Goal: Task Accomplishment & Management: Manage account settings

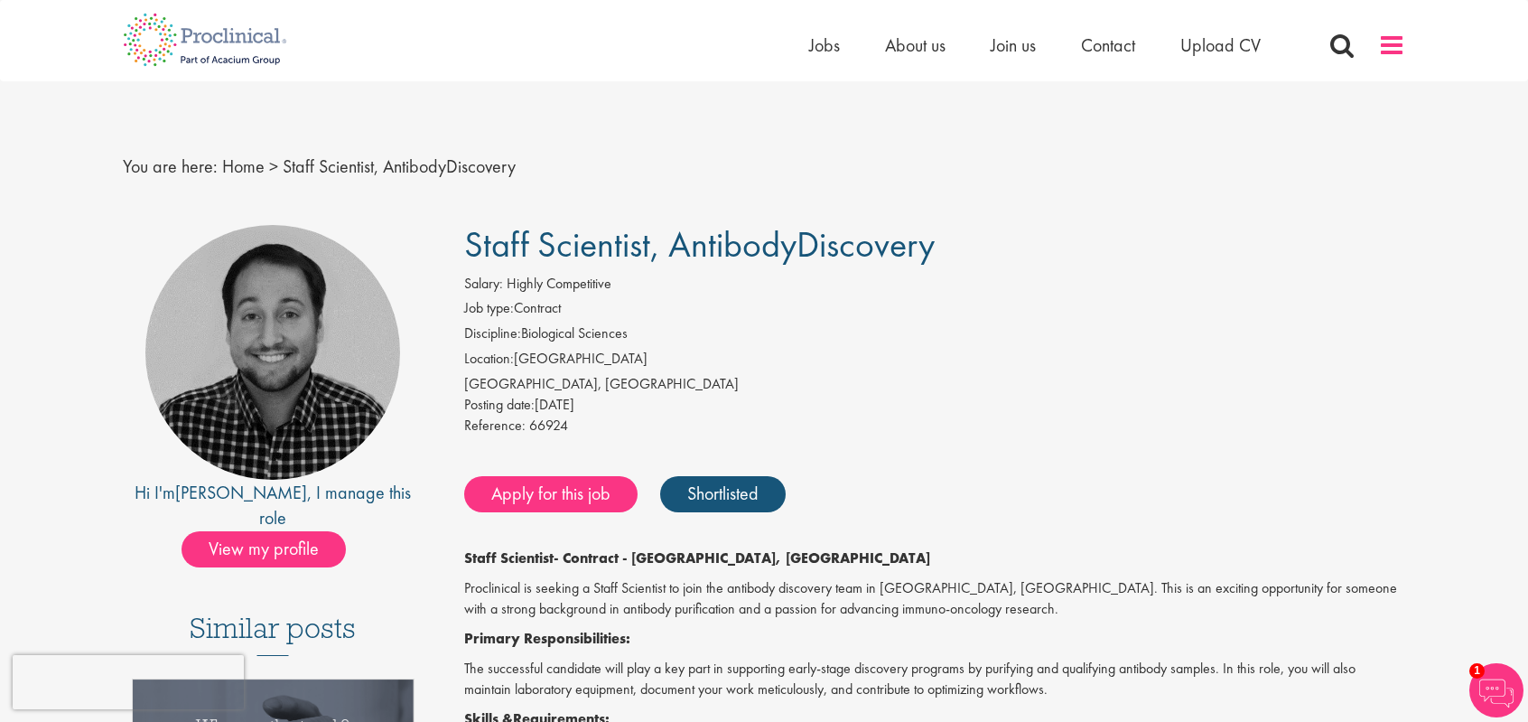
click at [1389, 50] on span at bounding box center [1391, 45] width 27 height 27
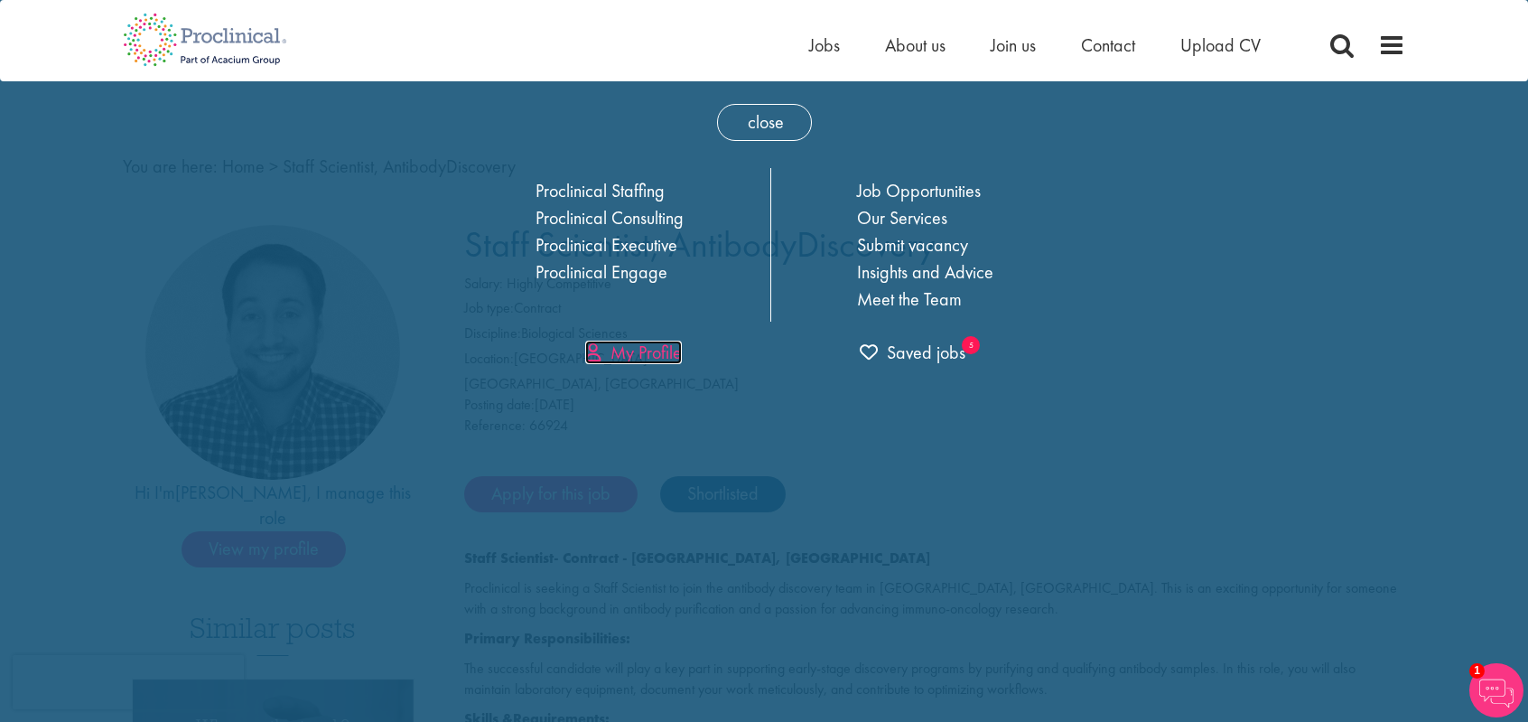
click at [648, 346] on link "My Profile" at bounding box center [633, 351] width 97 height 23
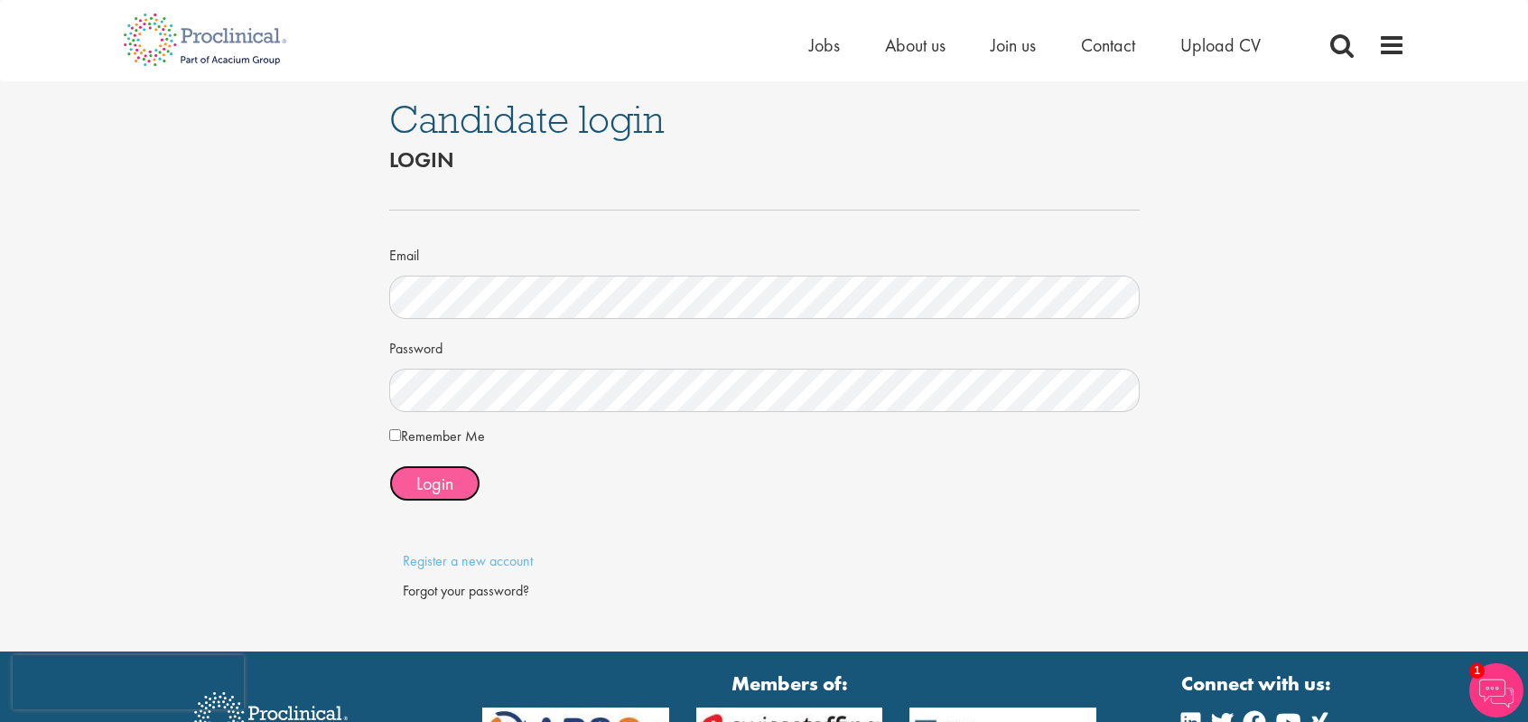
click at [418, 468] on button "Login" at bounding box center [434, 483] width 91 height 36
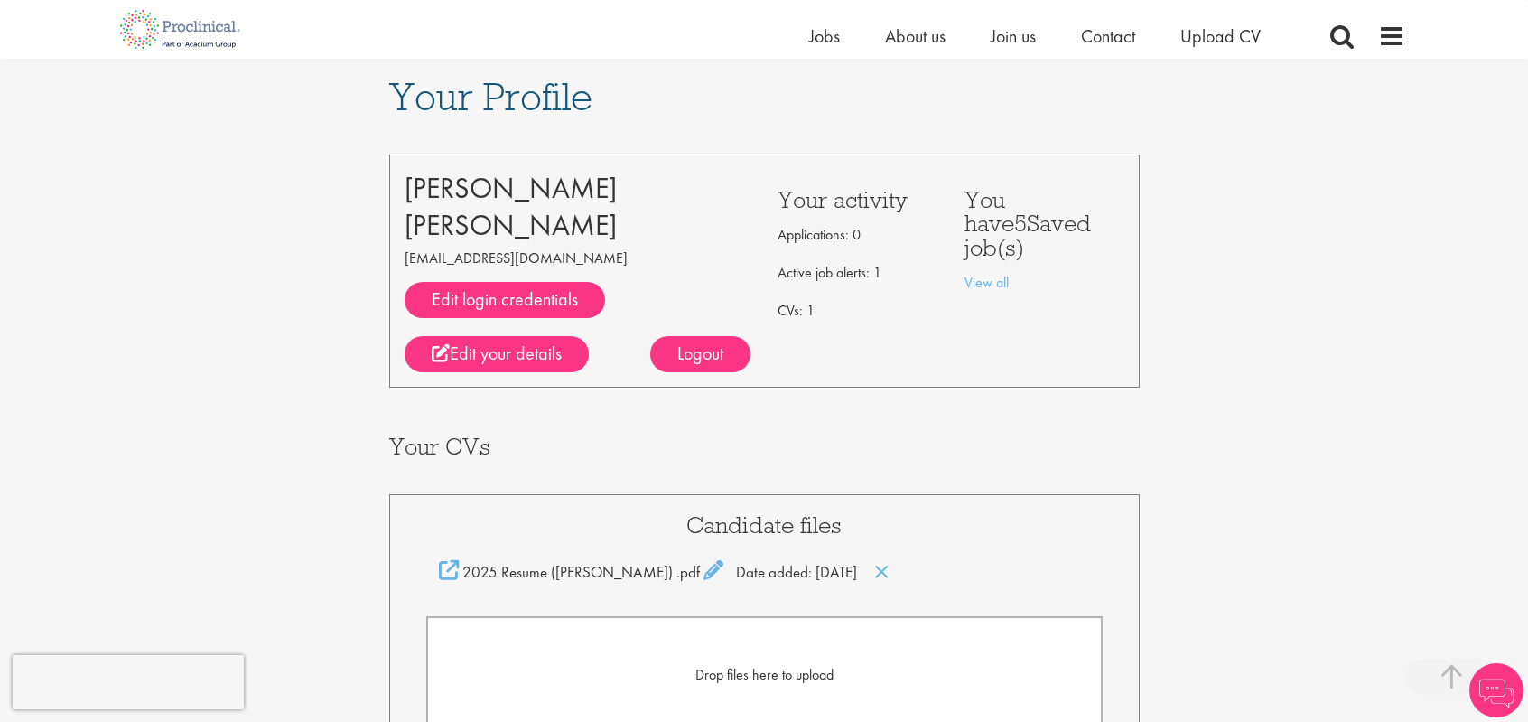
scroll to position [354, 0]
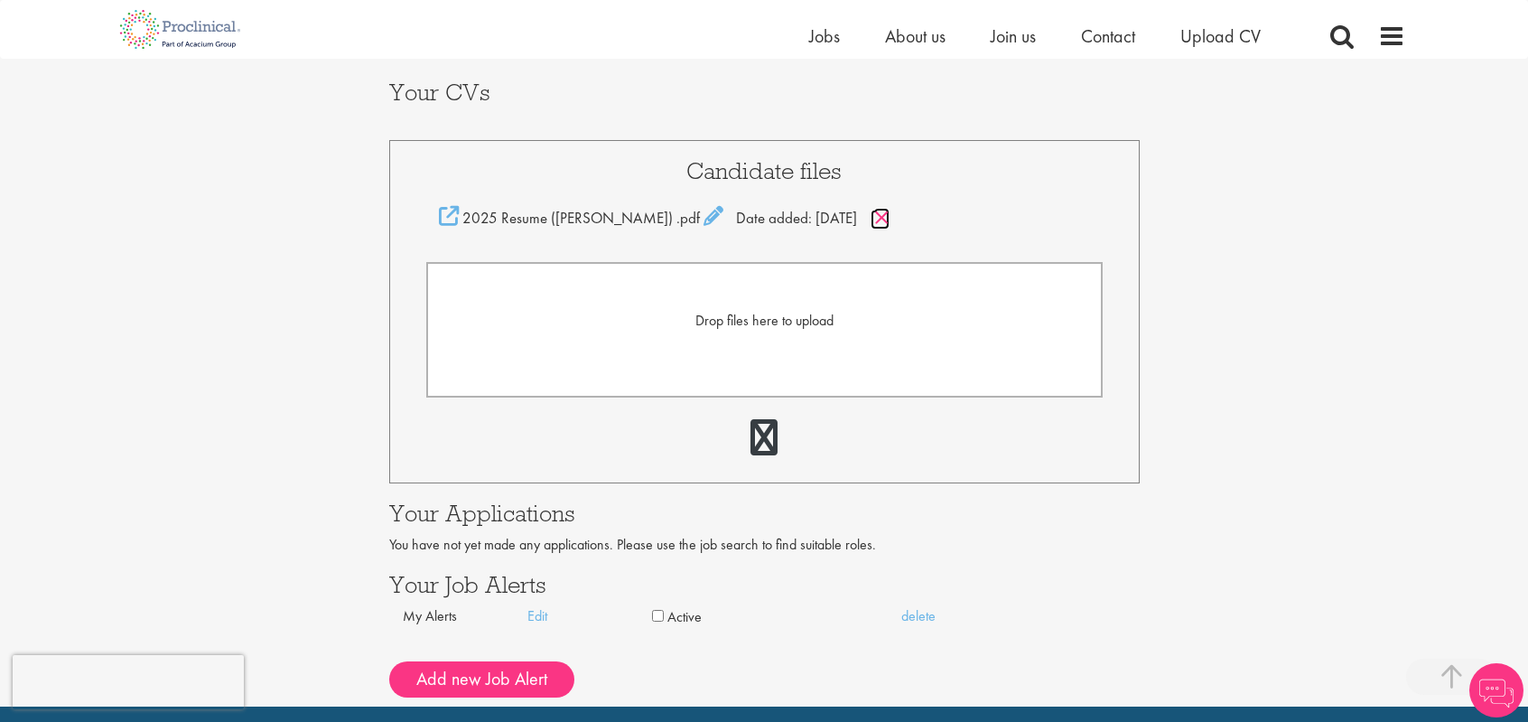
click at [874, 226] on icon at bounding box center [881, 218] width 15 height 20
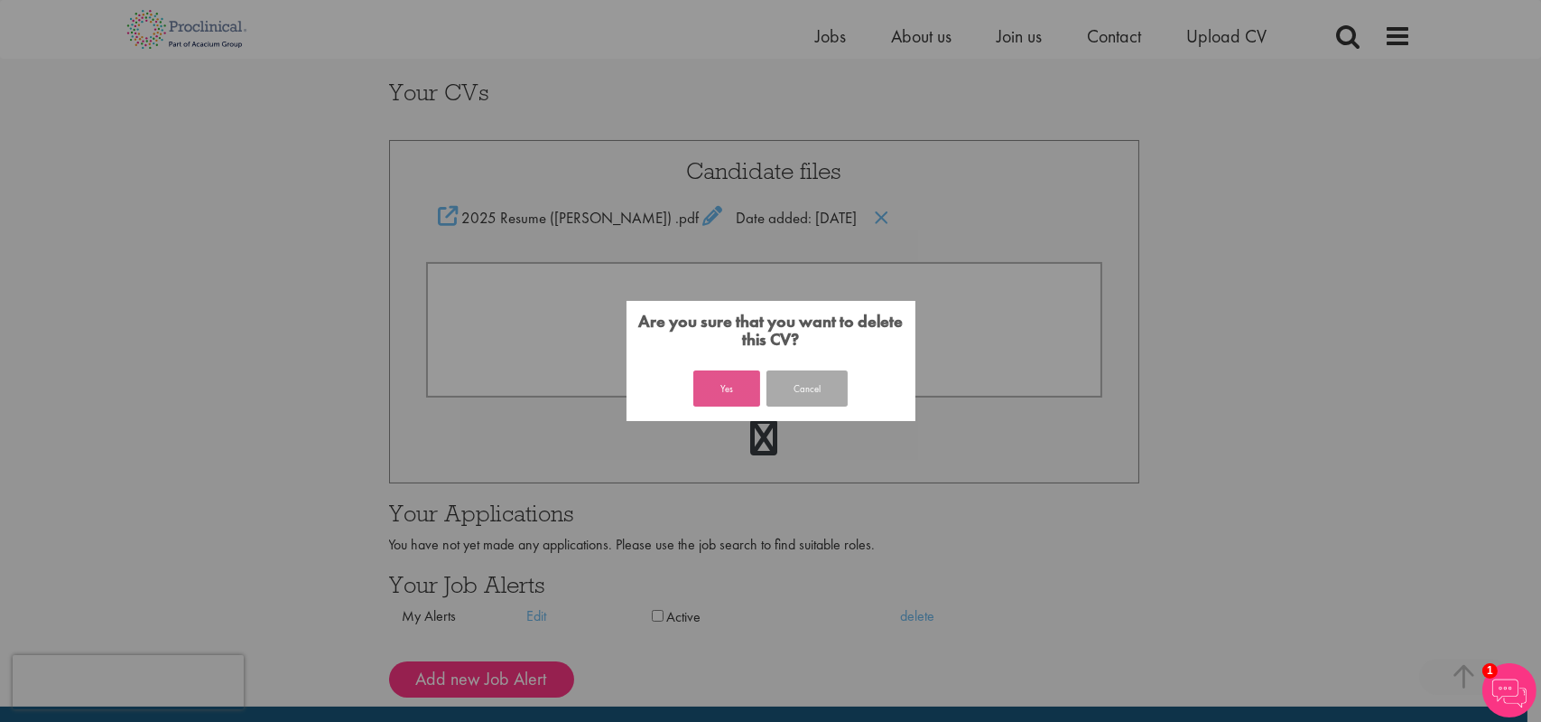
click at [730, 381] on button "Yes" at bounding box center [727, 388] width 67 height 36
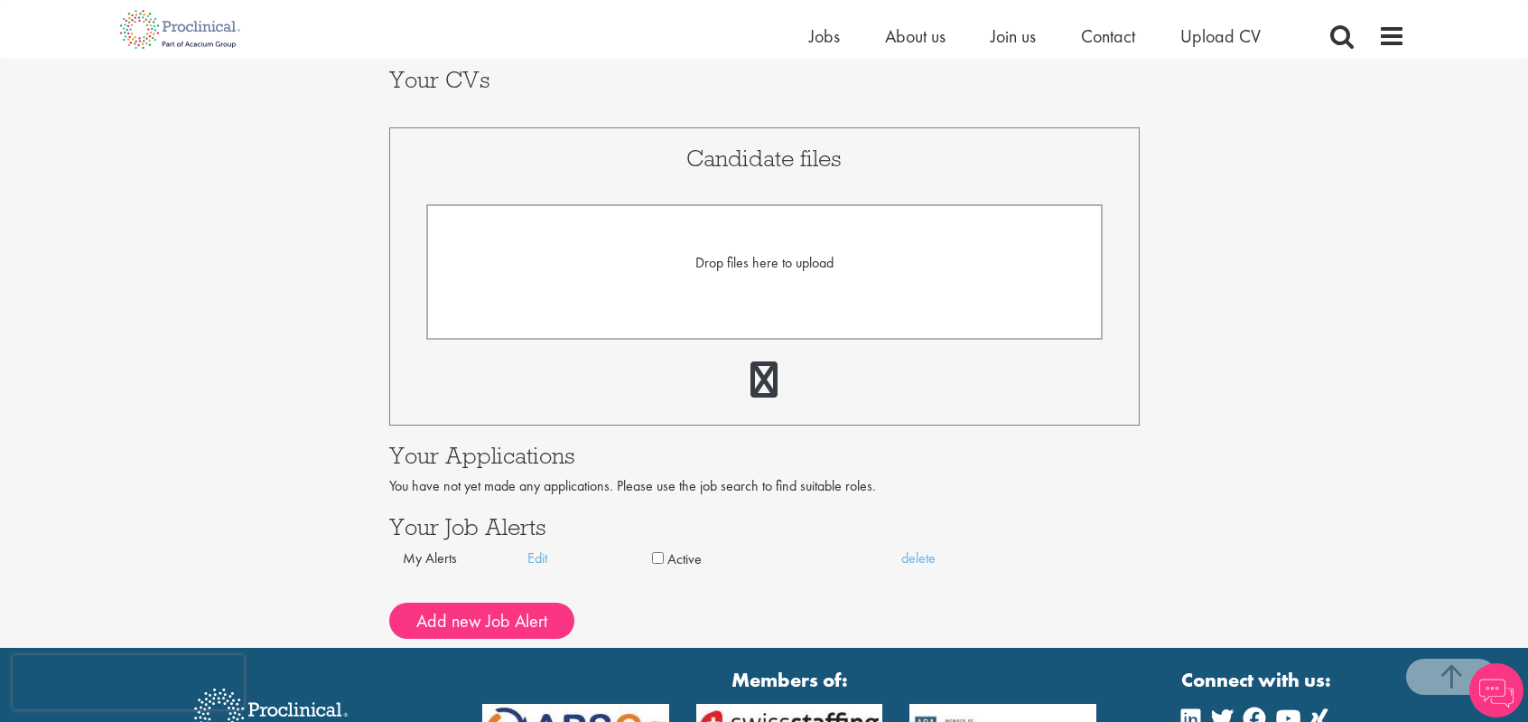
scroll to position [367, 0]
click at [757, 270] on span "Drop files here to upload" at bounding box center [764, 262] width 138 height 19
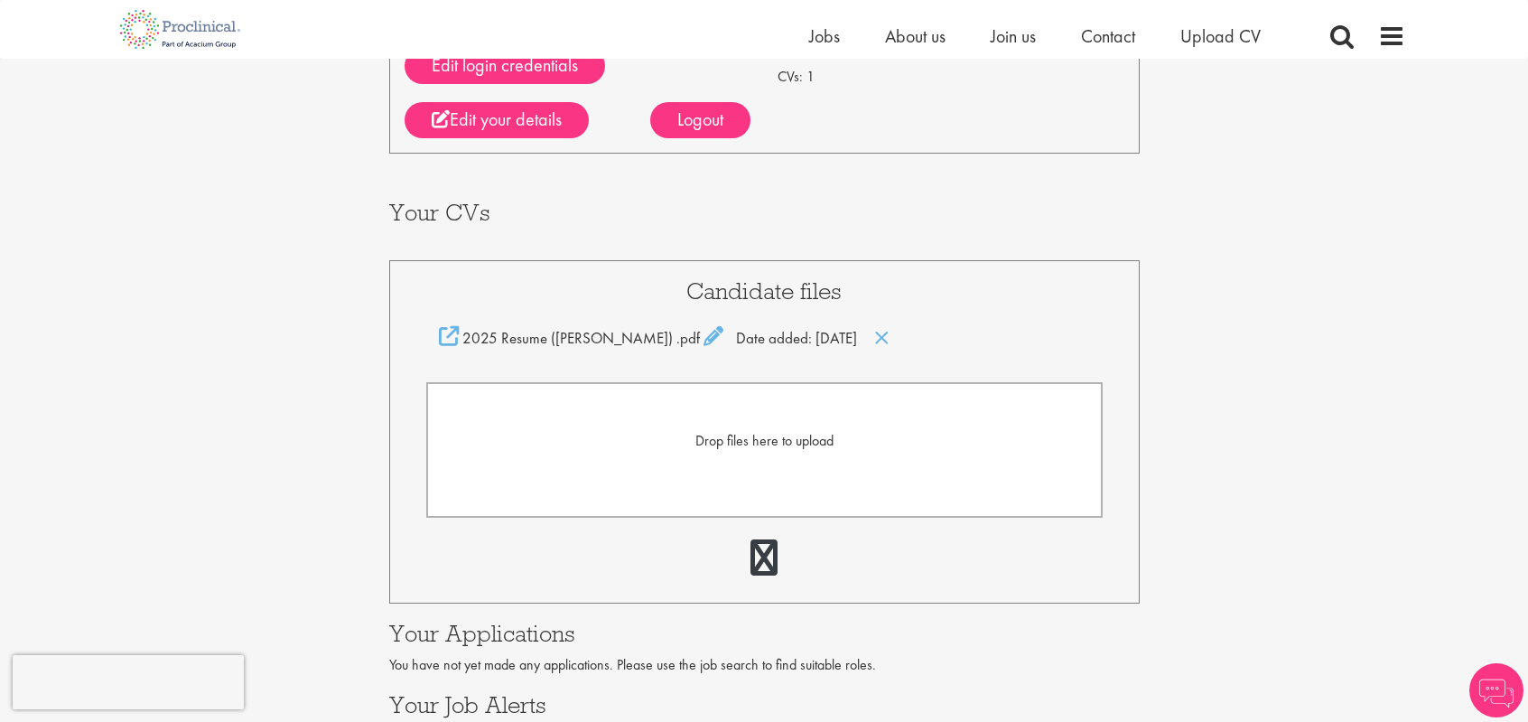
scroll to position [237, 0]
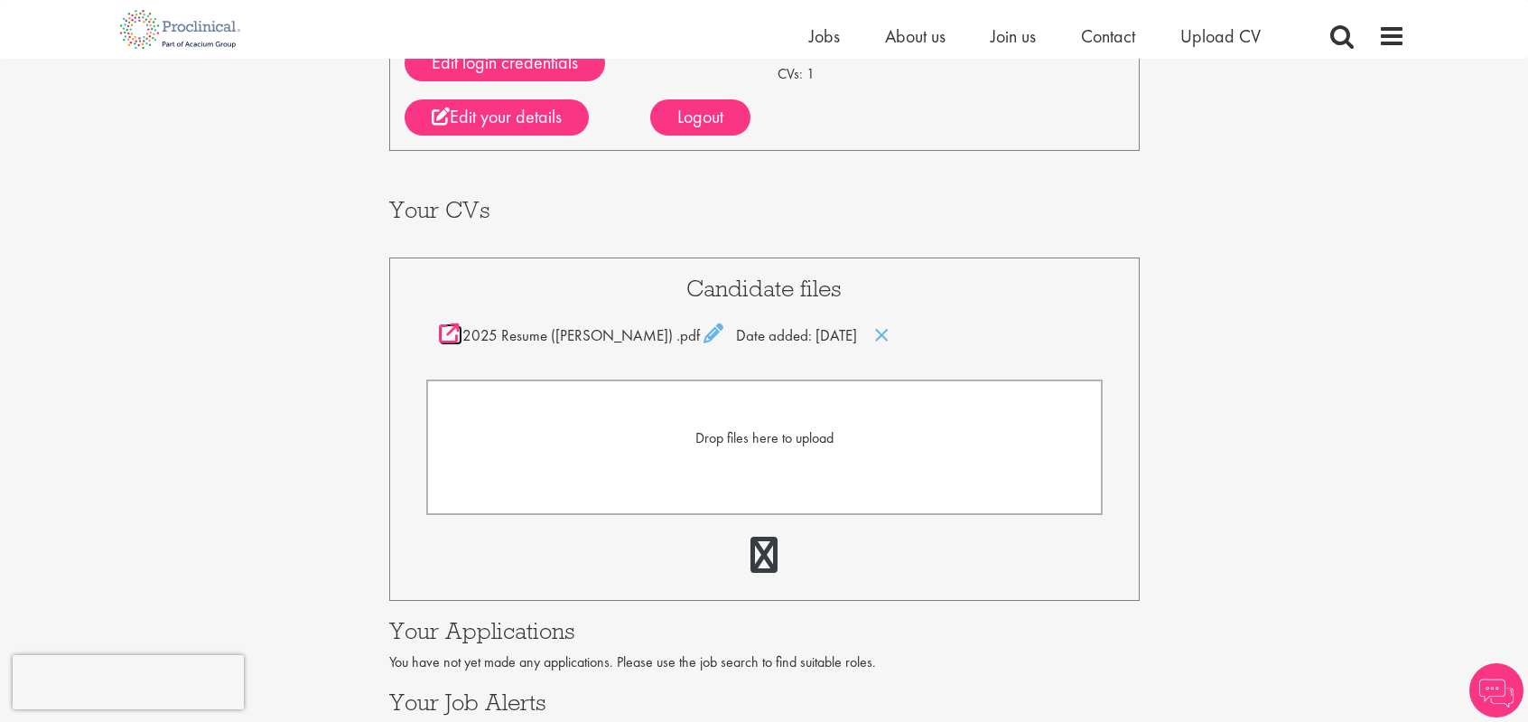
click at [451, 334] on icon at bounding box center [449, 333] width 20 height 20
drag, startPoint x: 1364, startPoint y: 390, endPoint x: 1373, endPoint y: 352, distance: 39.0
click at [1373, 352] on div "Your Profile [PERSON_NAME] [EMAIL_ADDRESS][DOMAIN_NAME] Edit login credentials …" at bounding box center [763, 322] width 1555 height 1001
click at [703, 337] on icon at bounding box center [713, 333] width 20 height 20
click at [1228, 312] on div "Your Profile [PERSON_NAME] [EMAIL_ADDRESS][DOMAIN_NAME] Edit login credentials …" at bounding box center [763, 324] width 1555 height 1005
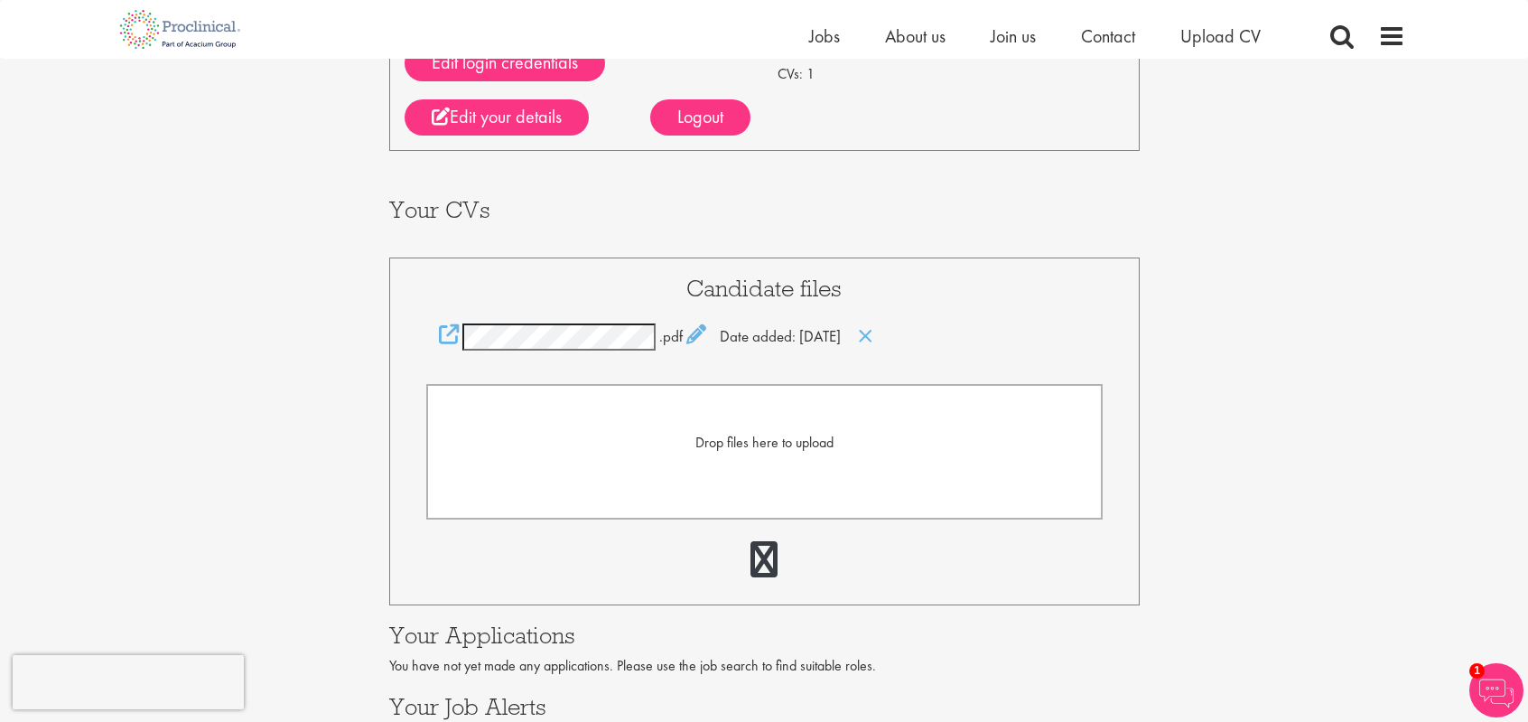
click at [184, 438] on div "Your Profile [PERSON_NAME] [EMAIL_ADDRESS][DOMAIN_NAME] Edit login credentials …" at bounding box center [763, 324] width 1555 height 1005
click at [1262, 339] on div "Your Profile [PERSON_NAME] [EMAIL_ADDRESS][DOMAIN_NAME] Edit login credentials …" at bounding box center [763, 324] width 1555 height 1005
click at [797, 349] on div ".pdf Date added: 12 Sep 25" at bounding box center [764, 336] width 676 height 27
click at [1218, 382] on div "Your Profile [PERSON_NAME] [EMAIL_ADDRESS][DOMAIN_NAME] Edit login credentials …" at bounding box center [763, 324] width 1555 height 1005
click at [666, 336] on span ".pdf" at bounding box center [670, 336] width 23 height 20
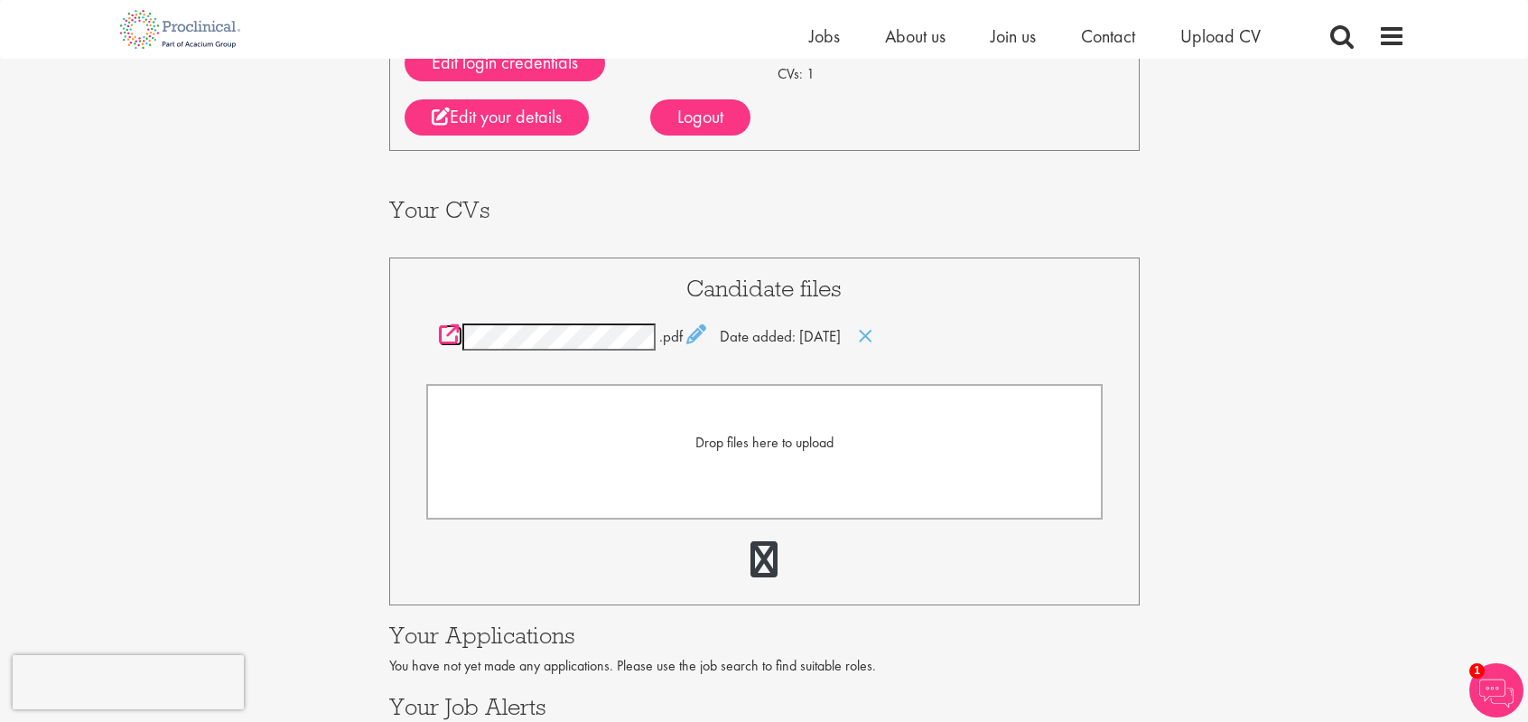
click at [452, 326] on icon at bounding box center [449, 334] width 20 height 20
click at [1389, 159] on div "Your Profile [PERSON_NAME] [EMAIL_ADDRESS][DOMAIN_NAME] Edit login credentials …" at bounding box center [763, 324] width 1555 height 1005
click at [686, 334] on icon at bounding box center [696, 334] width 20 height 20
click at [1286, 386] on div "Your Profile [PERSON_NAME] [EMAIL_ADDRESS][DOMAIN_NAME] Edit login credentials …" at bounding box center [763, 322] width 1555 height 1001
click at [452, 333] on icon at bounding box center [449, 333] width 20 height 20
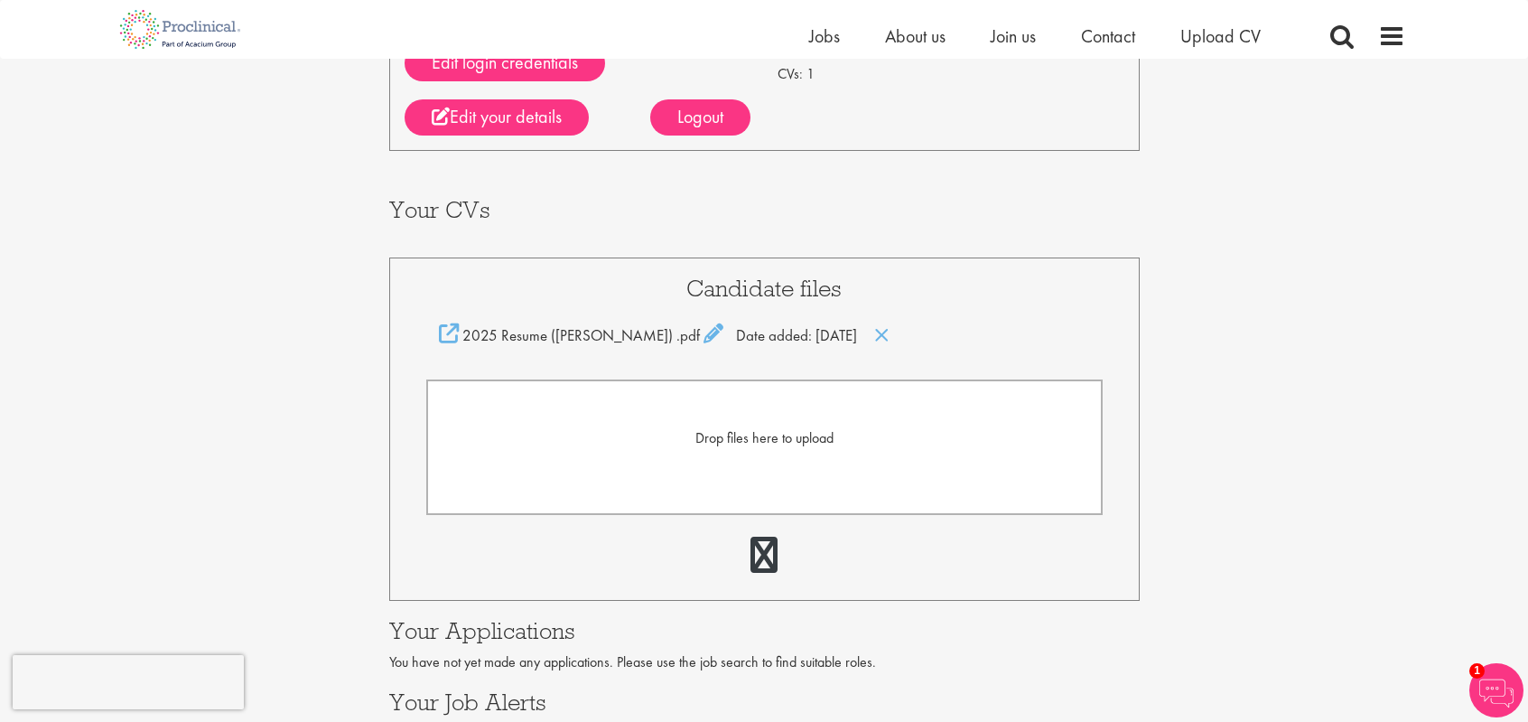
click at [1324, 564] on div "Your Profile [PERSON_NAME] [EMAIL_ADDRESS][DOMAIN_NAME] Edit login credentials …" at bounding box center [763, 322] width 1555 height 1001
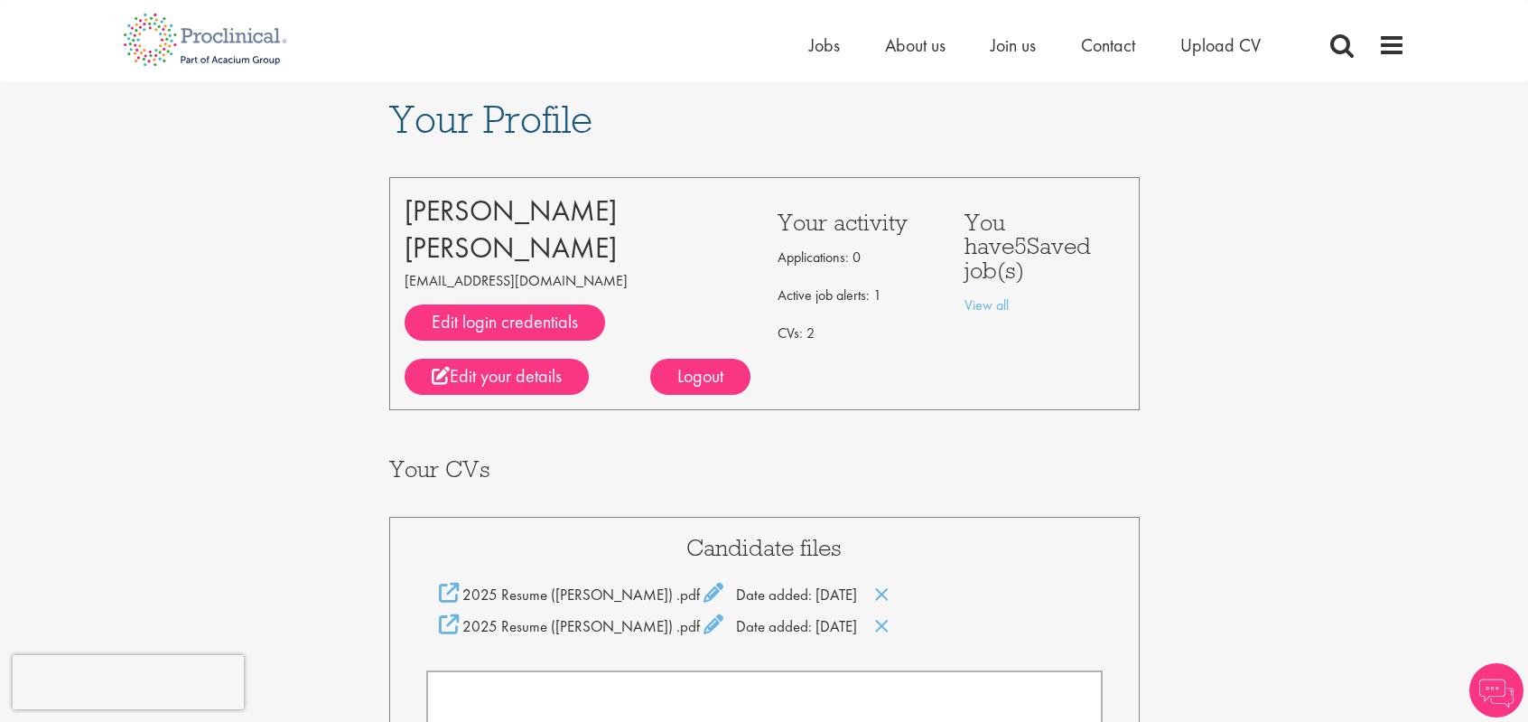
scroll to position [198, 0]
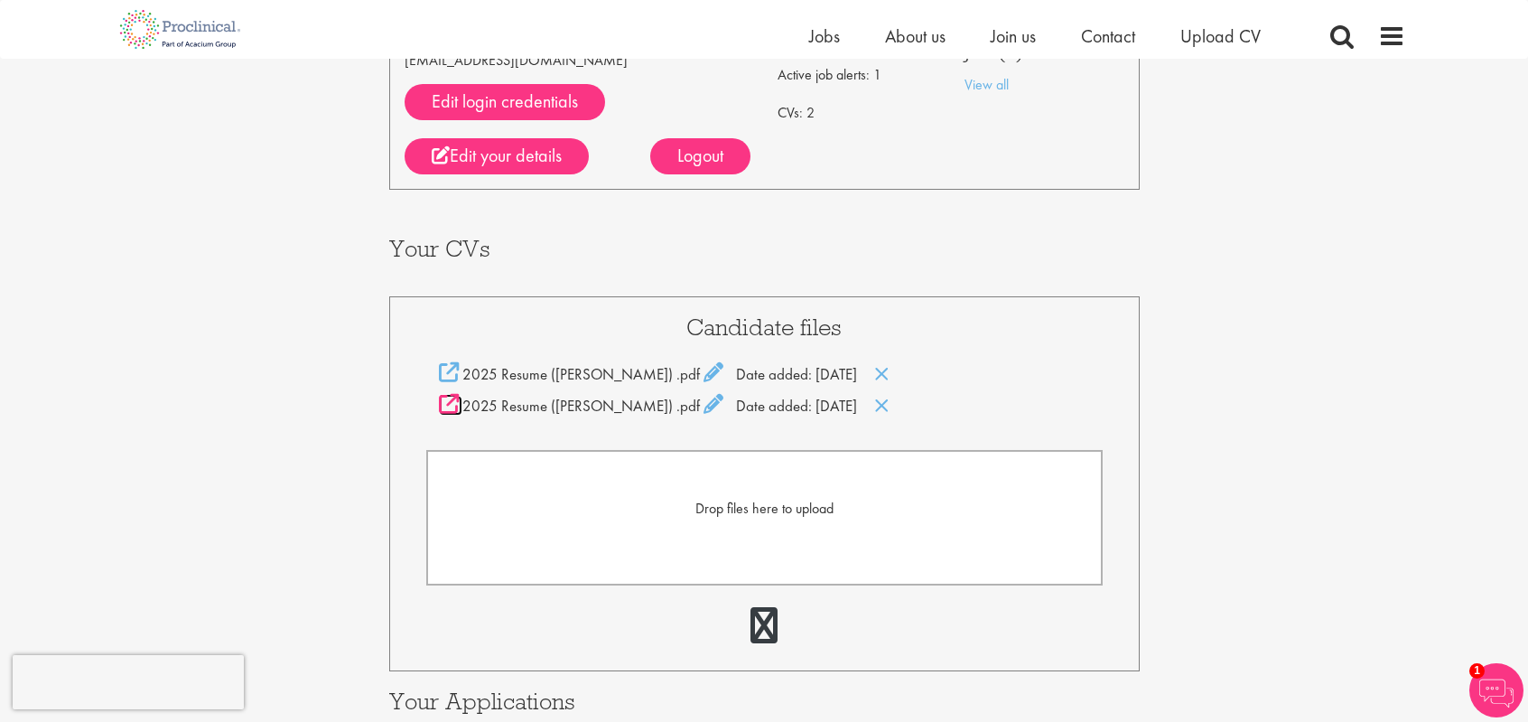
click at [442, 410] on icon at bounding box center [449, 404] width 20 height 20
click at [443, 372] on icon at bounding box center [449, 372] width 20 height 20
click at [1497, 205] on div "Your Profile [PERSON_NAME] [EMAIL_ADDRESS][DOMAIN_NAME] Edit login credentials …" at bounding box center [763, 377] width 1555 height 1033
click at [874, 410] on icon at bounding box center [881, 406] width 15 height 20
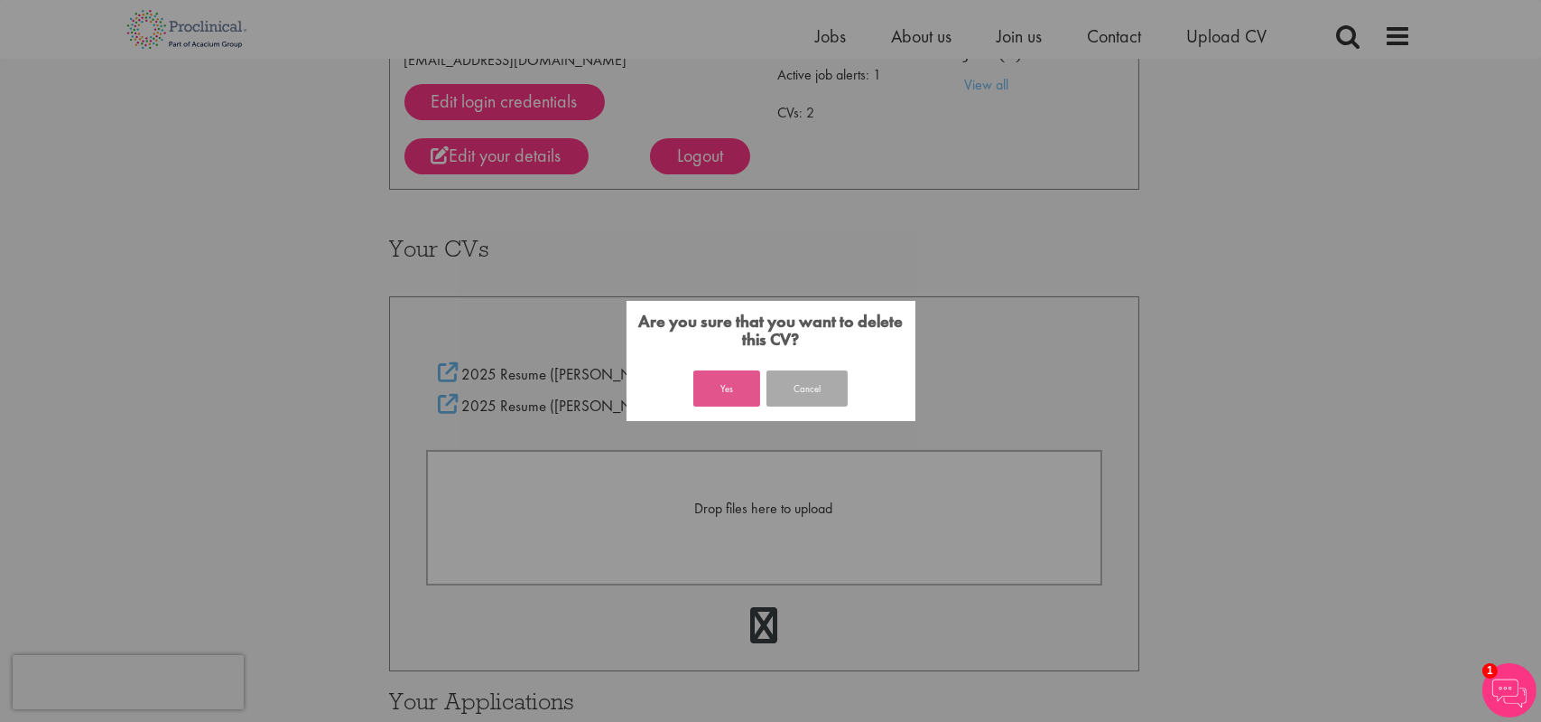
click at [726, 403] on button "Yes" at bounding box center [727, 388] width 67 height 36
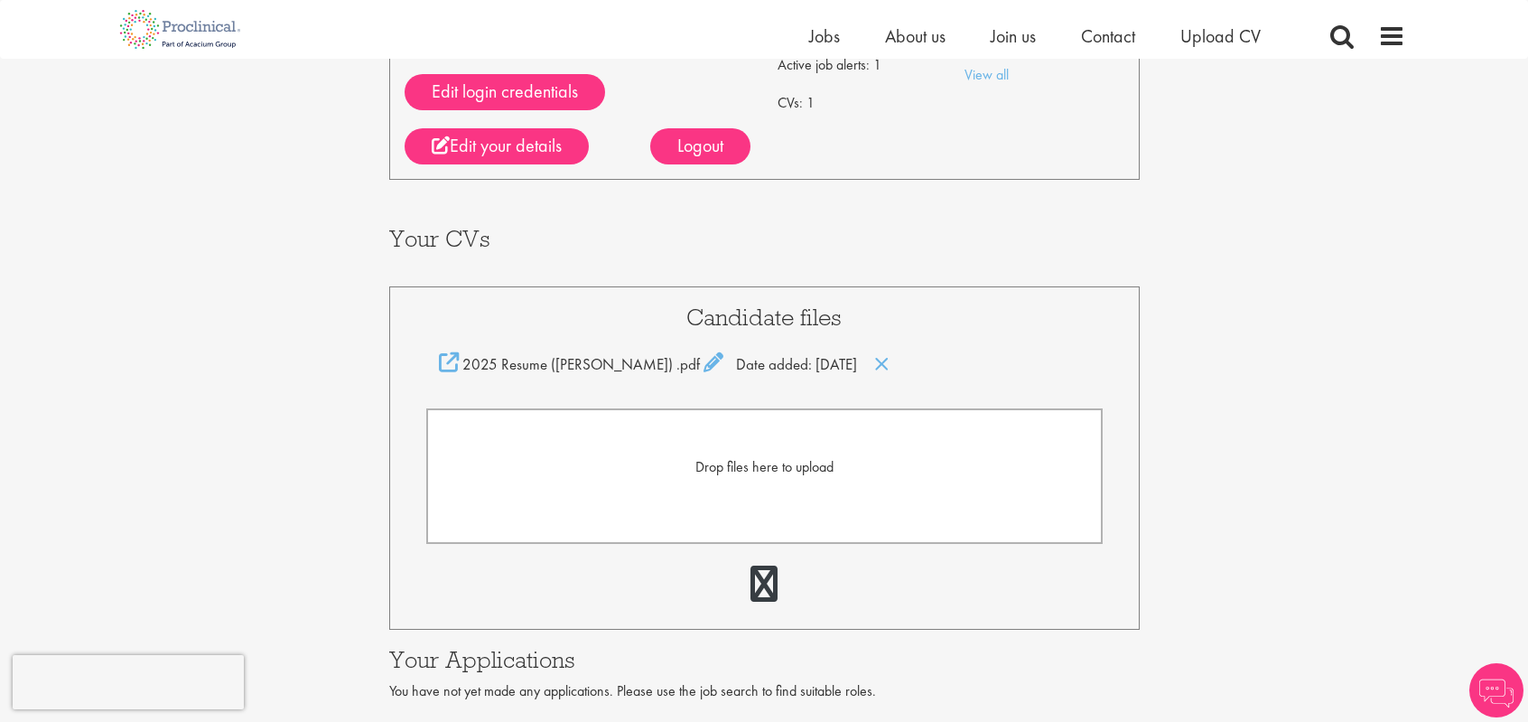
scroll to position [208, 0]
click at [1308, 281] on div "Your Profile [PERSON_NAME] [EMAIL_ADDRESS][DOMAIN_NAME] Edit login credentials …" at bounding box center [763, 351] width 1555 height 1001
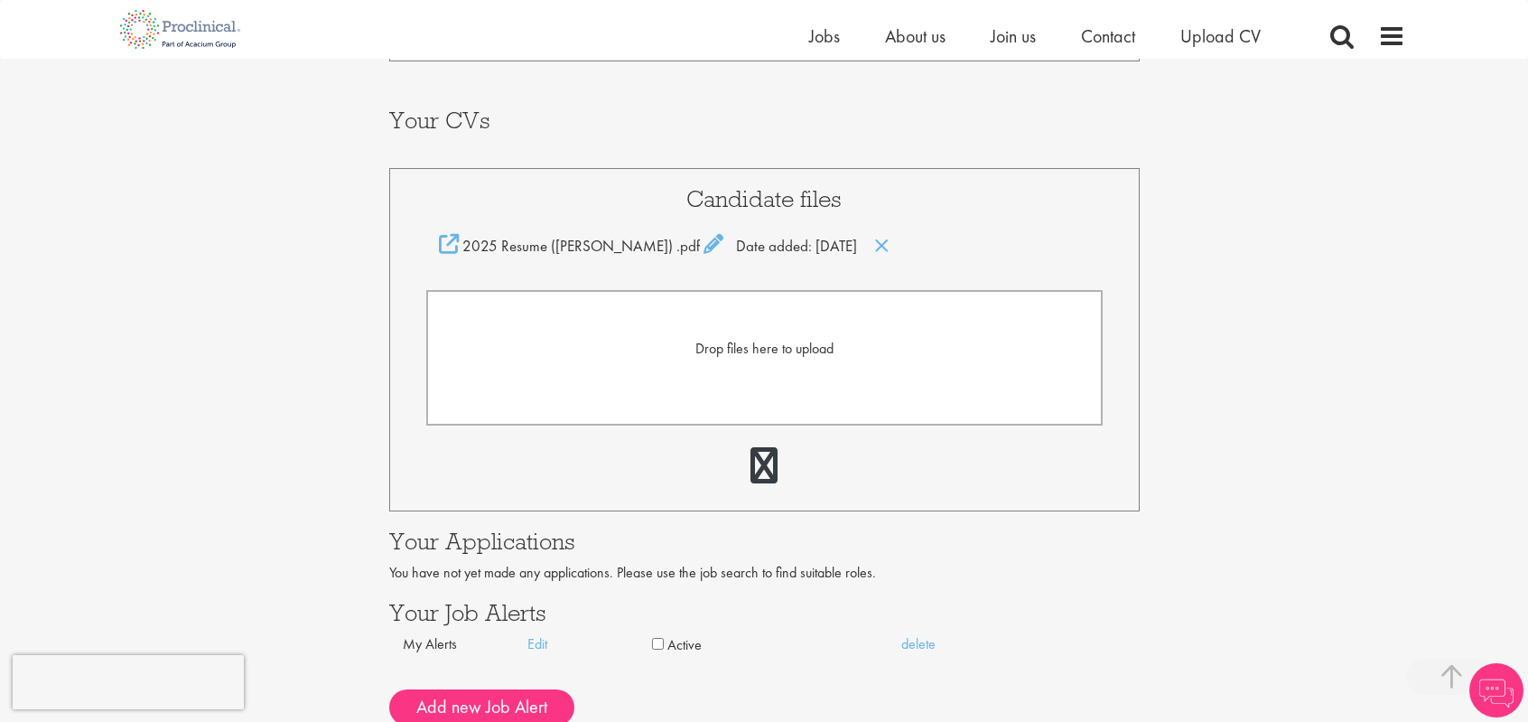
scroll to position [327, 0]
click at [703, 241] on icon at bounding box center [713, 243] width 20 height 20
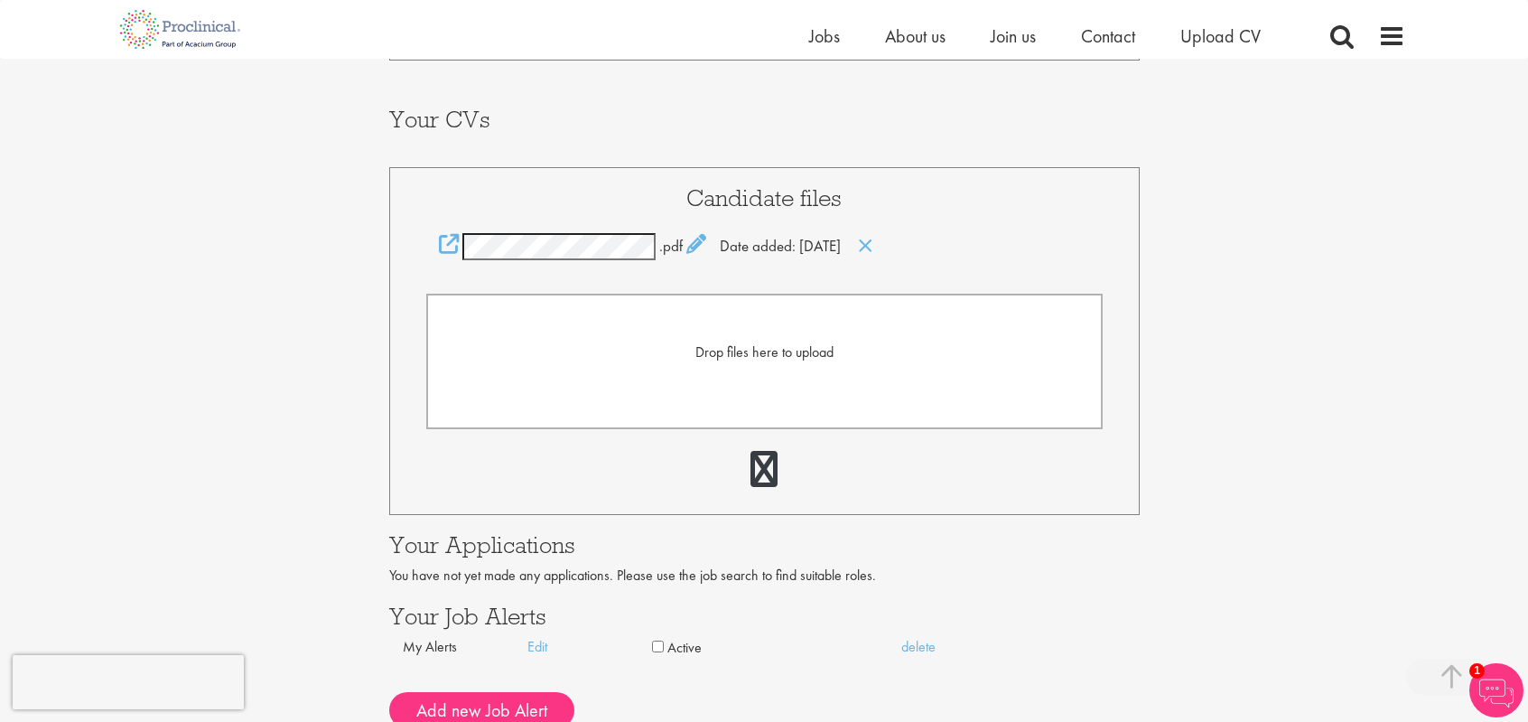
click at [1391, 270] on div "Your Profile [PERSON_NAME] [EMAIL_ADDRESS][DOMAIN_NAME] Edit login credentials …" at bounding box center [763, 234] width 1555 height 1005
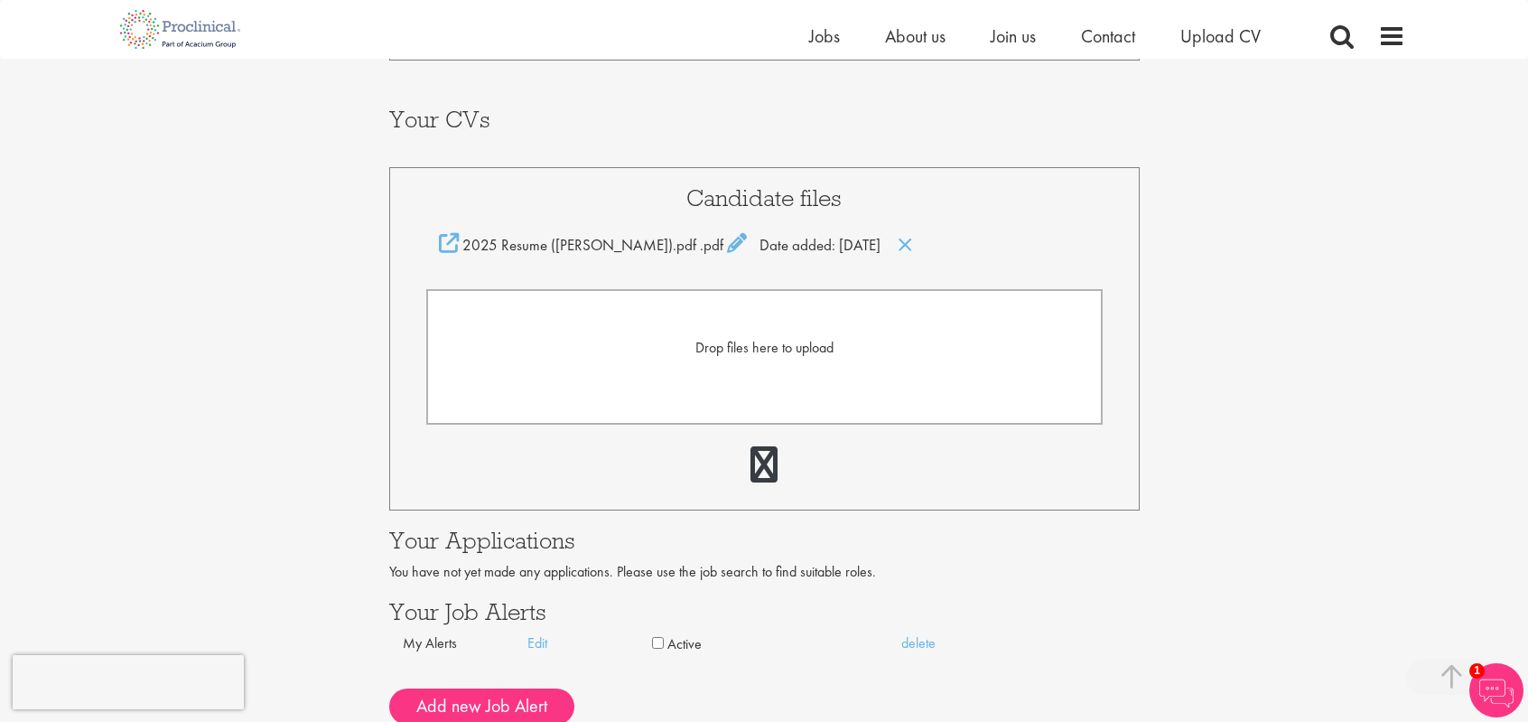
click at [1200, 290] on div "Your Profile [PERSON_NAME] [EMAIL_ADDRESS][DOMAIN_NAME] Edit login credentials …" at bounding box center [763, 232] width 1555 height 1001
click at [449, 248] on icon at bounding box center [449, 243] width 20 height 20
click at [727, 247] on icon at bounding box center [737, 243] width 20 height 20
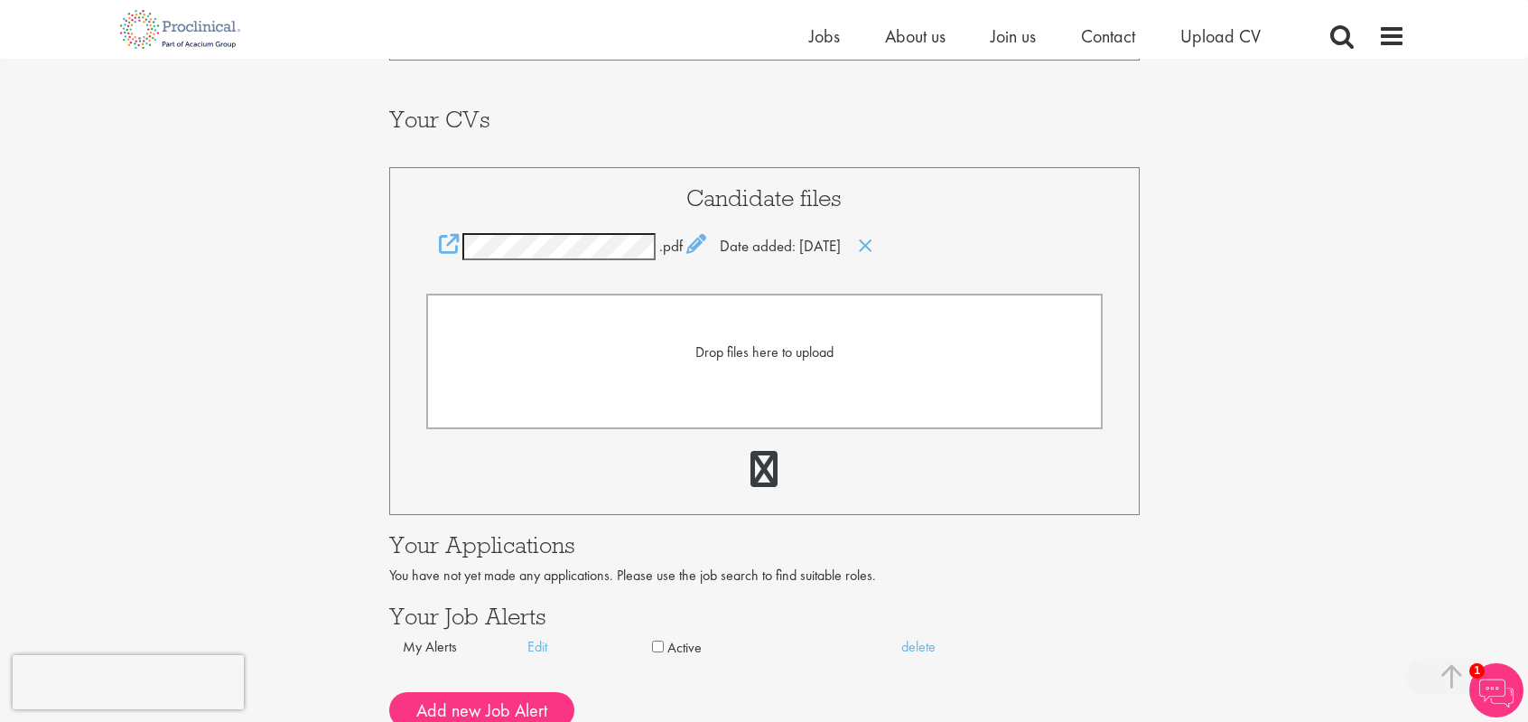
click at [1212, 306] on div "Your Profile [PERSON_NAME] [EMAIL_ADDRESS][DOMAIN_NAME] Edit login credentials …" at bounding box center [763, 234] width 1555 height 1005
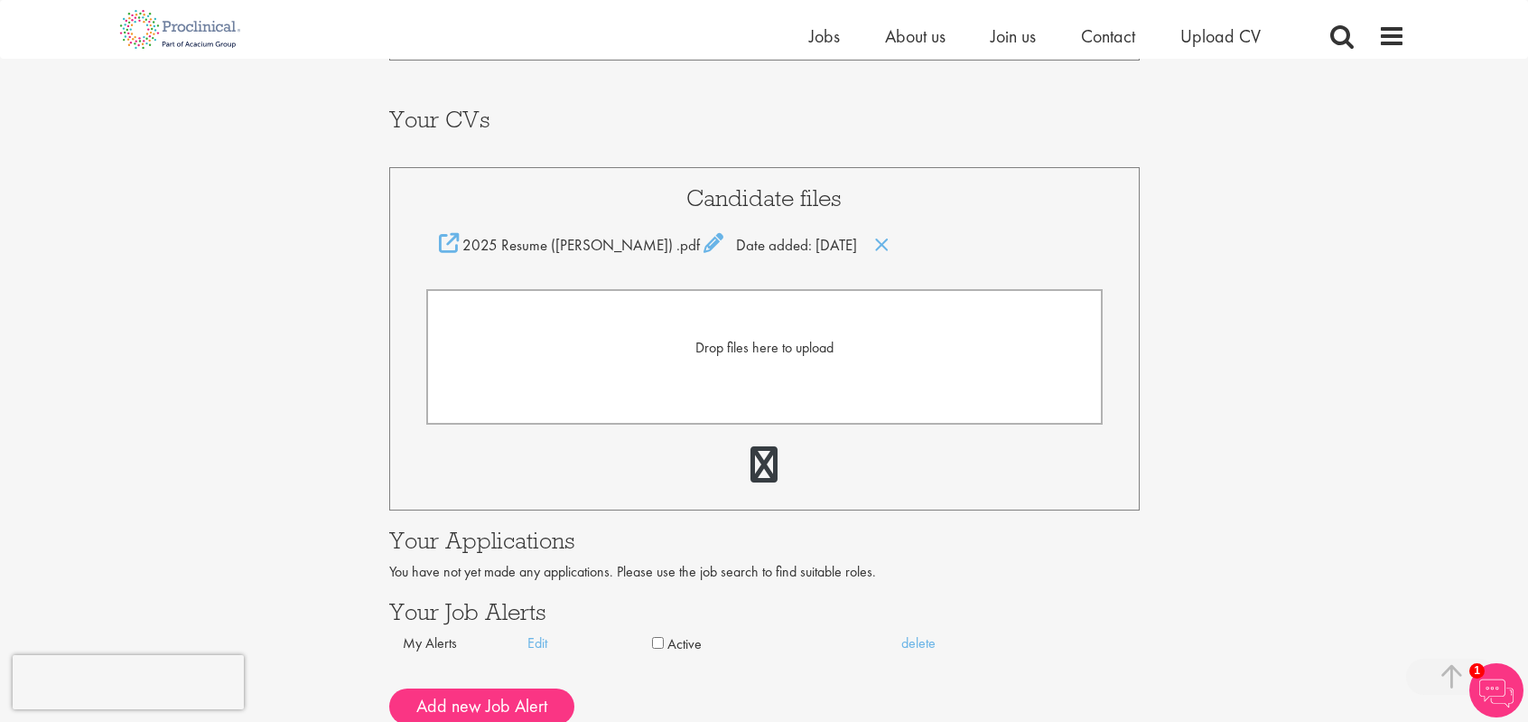
click at [1281, 353] on div "Your Profile [PERSON_NAME] [EMAIL_ADDRESS][DOMAIN_NAME] Edit login credentials …" at bounding box center [763, 232] width 1555 height 1001
click at [445, 247] on icon at bounding box center [449, 243] width 20 height 20
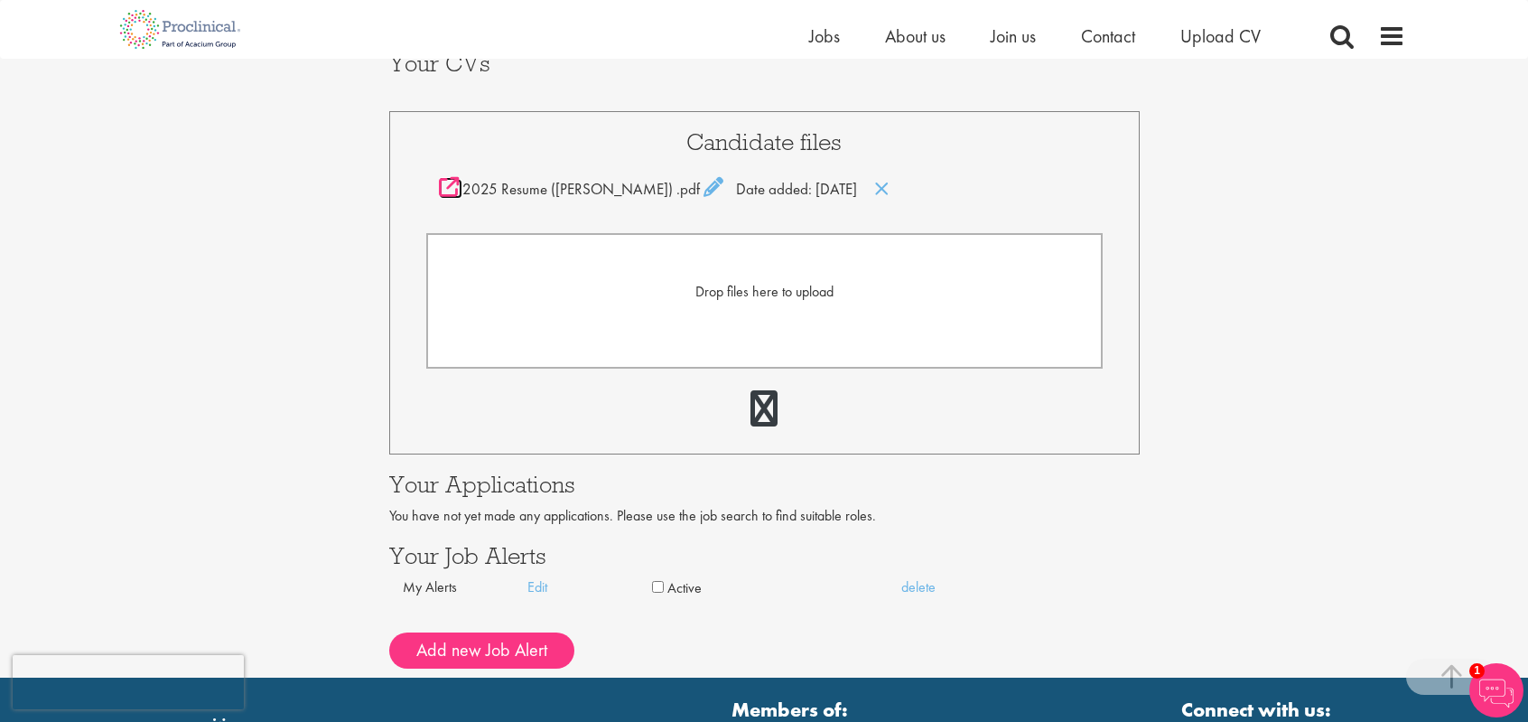
scroll to position [419, 0]
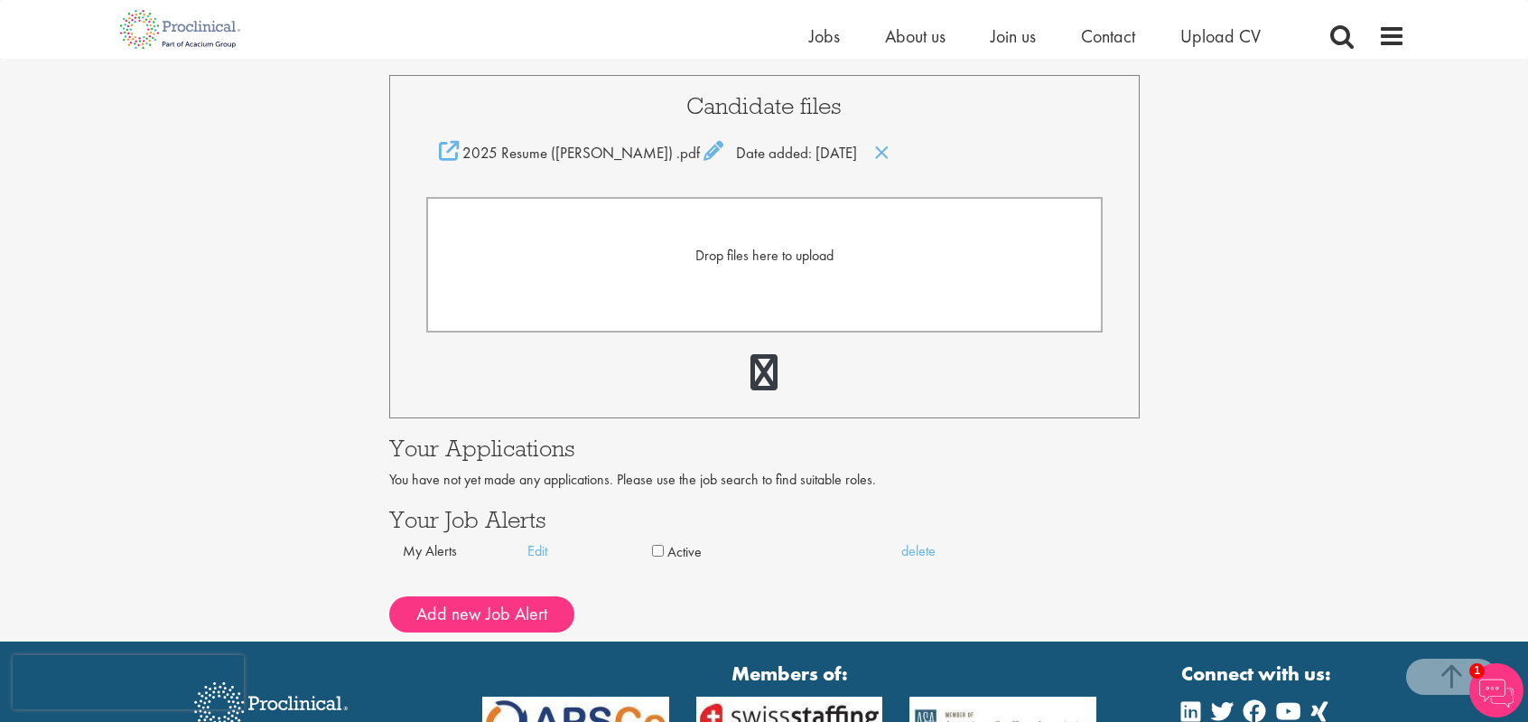
click at [418, 548] on div "My Alerts" at bounding box center [465, 551] width 125 height 21
